Goal: Entertainment & Leisure: Consume media (video, audio)

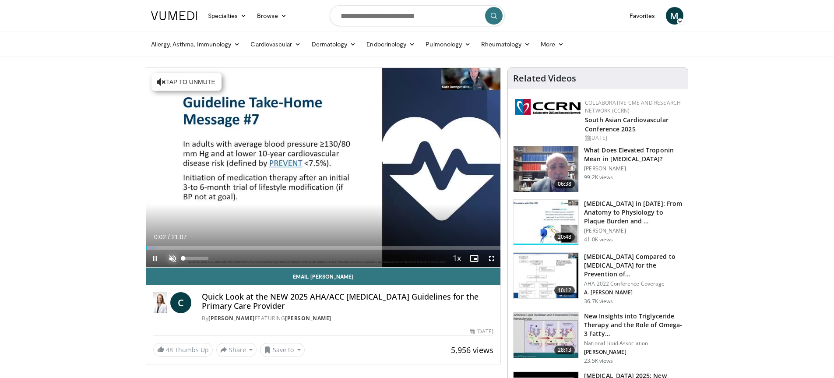
click at [173, 259] on span "Video Player" at bounding box center [173, 259] width 18 height 18
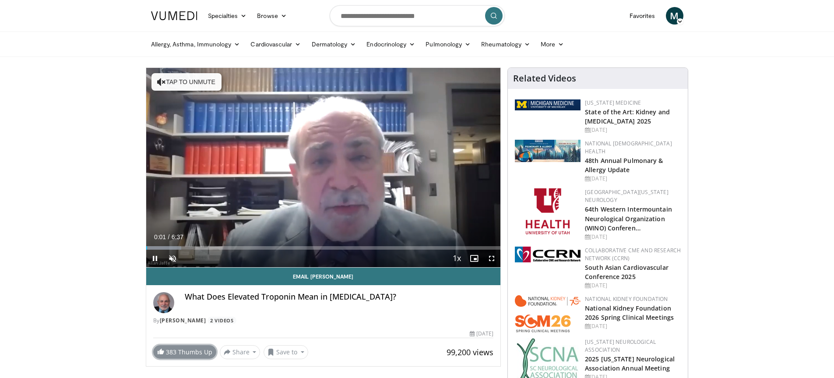
click at [191, 350] on link "383 Thumbs Up" at bounding box center [184, 352] width 63 height 14
